Goal: Information Seeking & Learning: Learn about a topic

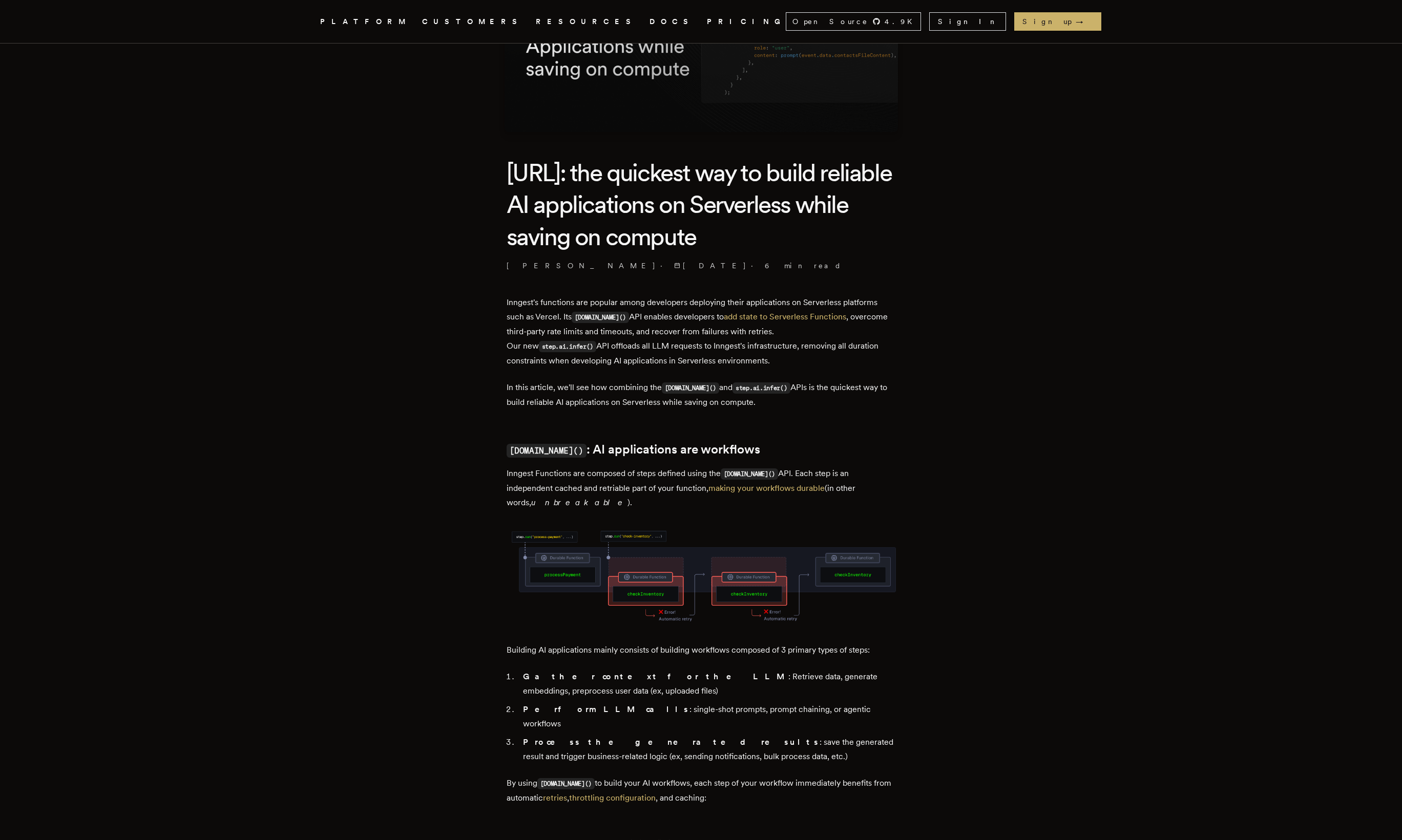
scroll to position [191, 0]
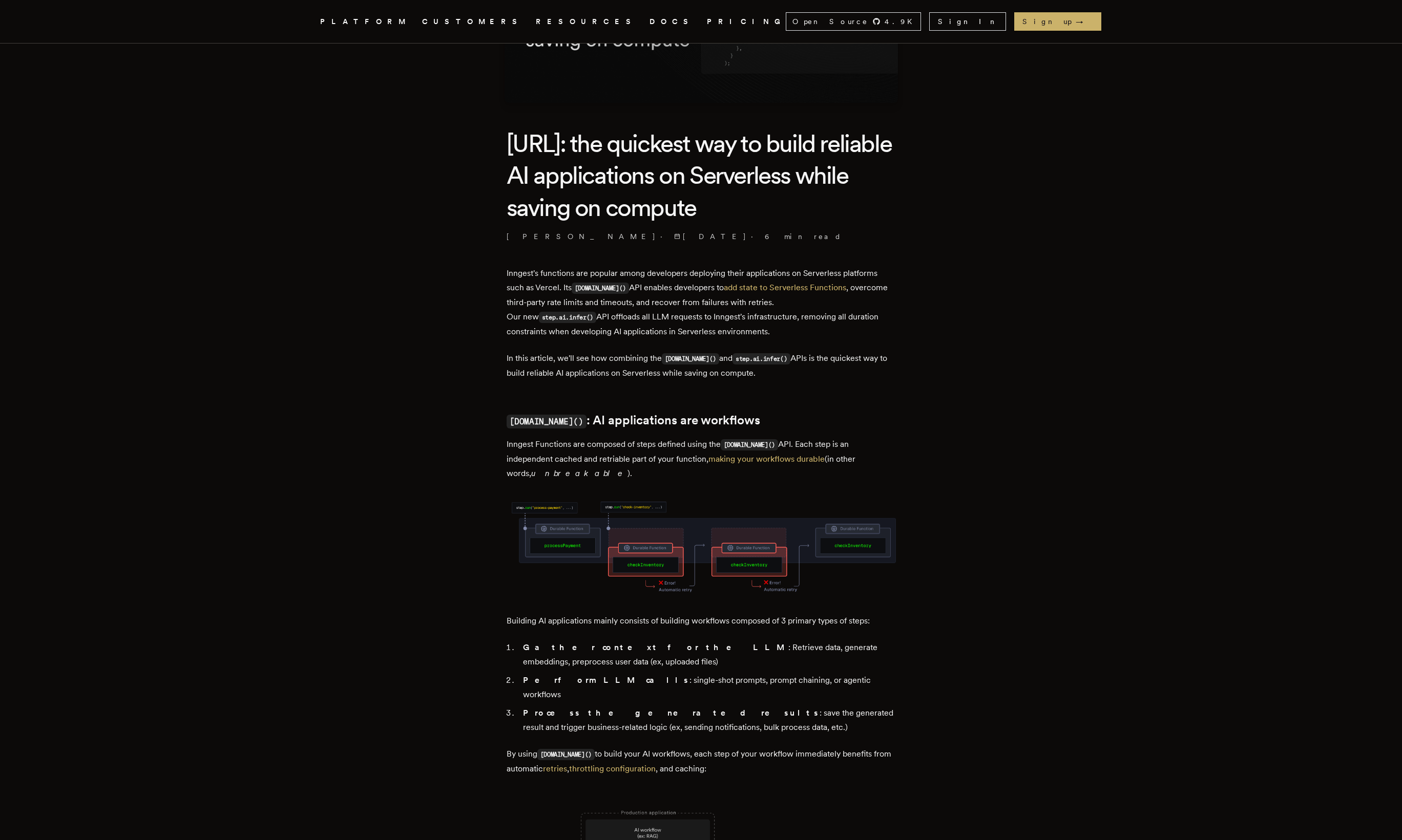
click at [610, 319] on p "Inngest's functions are popular among developers deploying their applications o…" at bounding box center [701, 303] width 390 height 73
click at [614, 315] on p "Inngest's functions are popular among developers deploying their applications o…" at bounding box center [701, 303] width 390 height 73
click at [781, 321] on p "Inngest's functions are popular among developers deploying their applications o…" at bounding box center [701, 303] width 390 height 73
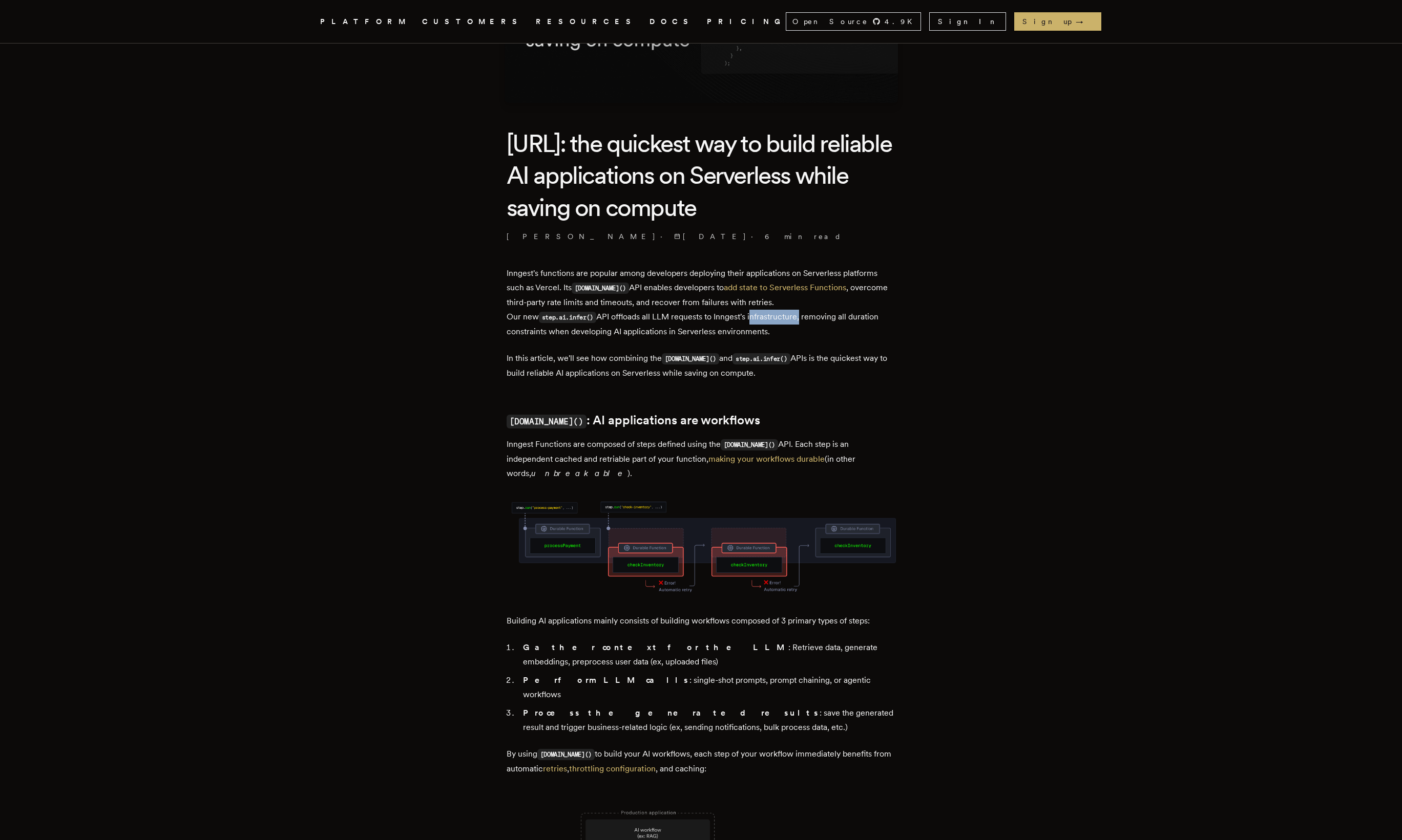
click at [781, 321] on p "Inngest's functions are popular among developers deploying their applications o…" at bounding box center [701, 303] width 390 height 73
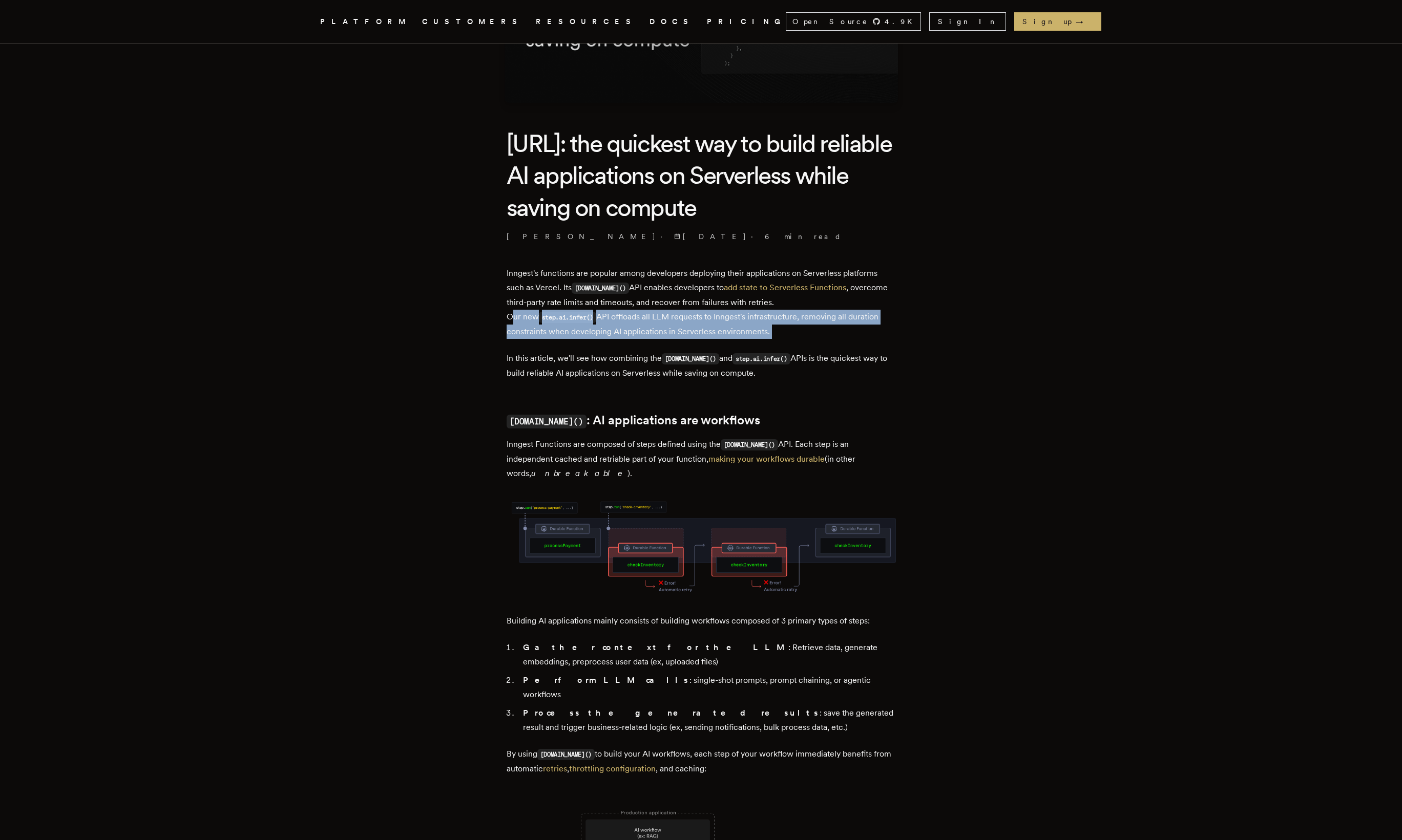
click at [781, 321] on p "Inngest's functions are popular among developers deploying their applications o…" at bounding box center [701, 303] width 390 height 73
click at [721, 319] on p "Inngest's functions are popular among developers deploying their applications o…" at bounding box center [701, 303] width 390 height 73
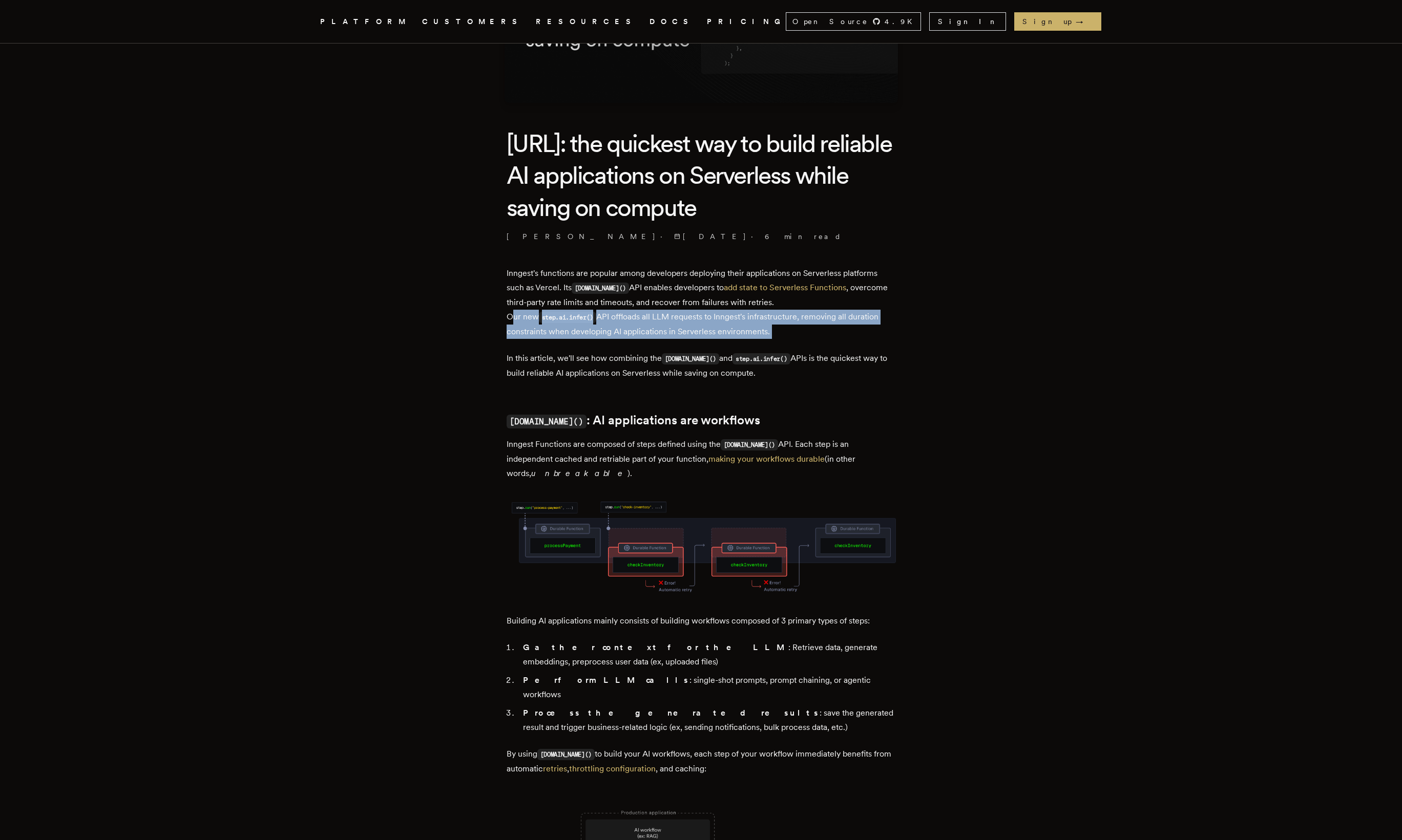
click at [721, 319] on p "Inngest's functions are popular among developers deploying their applications o…" at bounding box center [701, 303] width 390 height 73
click at [689, 324] on p "Inngest's functions are popular among developers deploying their applications o…" at bounding box center [701, 303] width 390 height 73
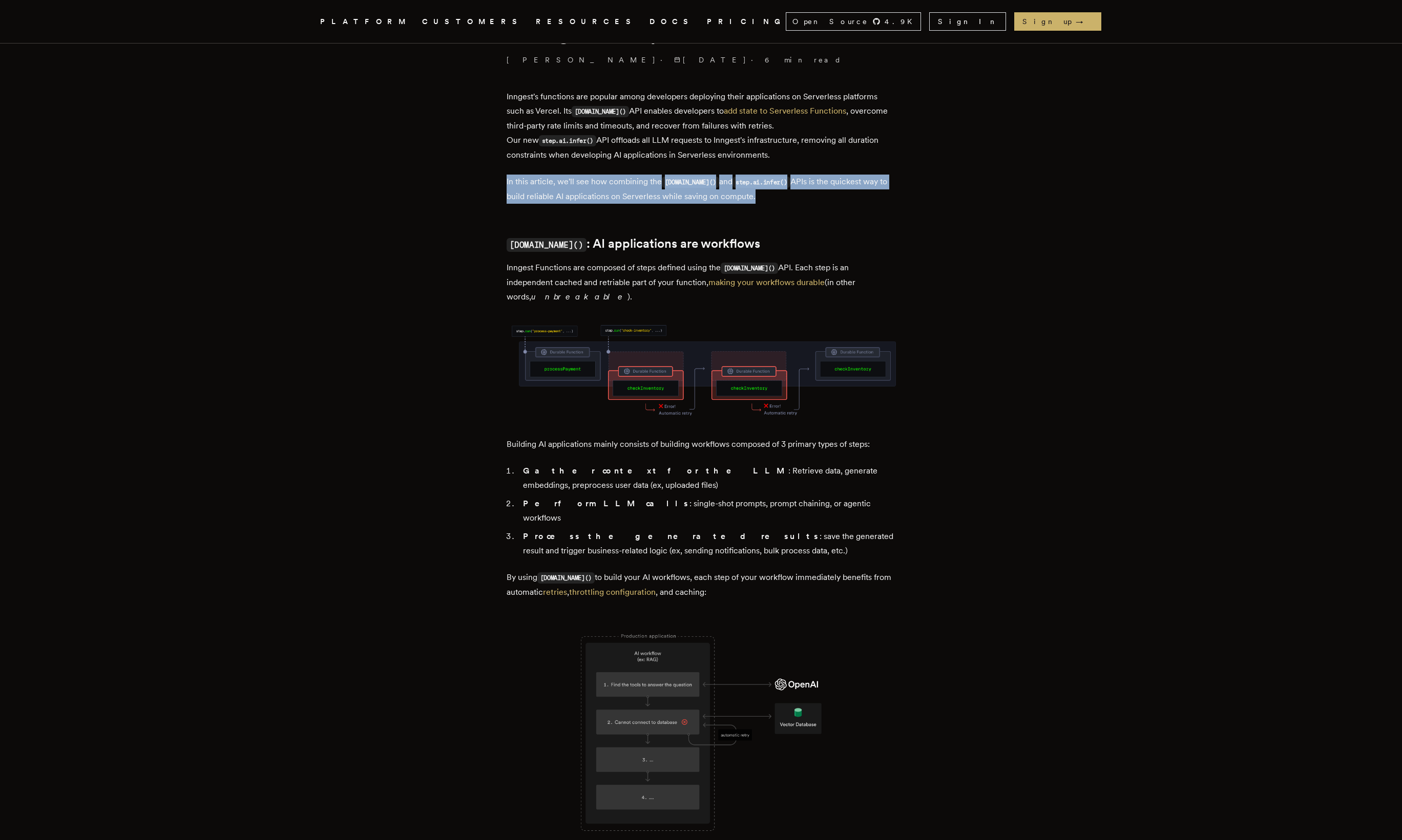
scroll to position [508, 0]
